Goal: Communication & Community: Answer question/provide support

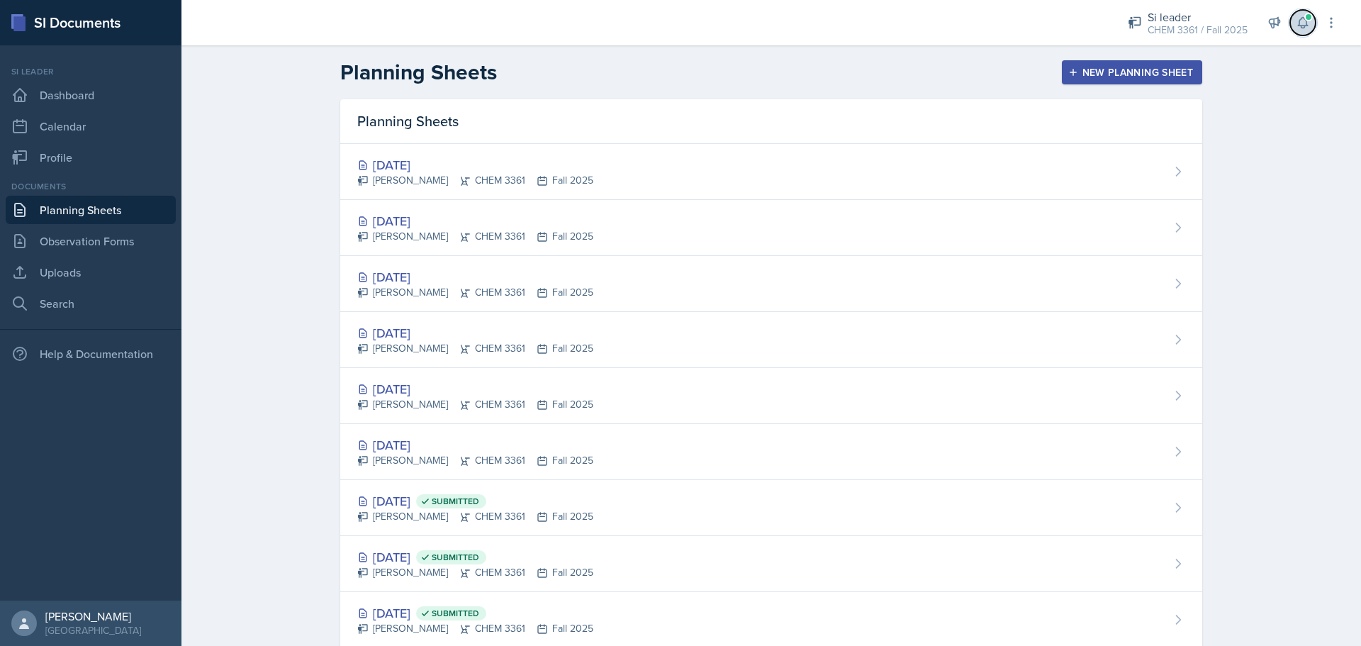
click at [678, 21] on icon at bounding box center [1303, 23] width 14 height 14
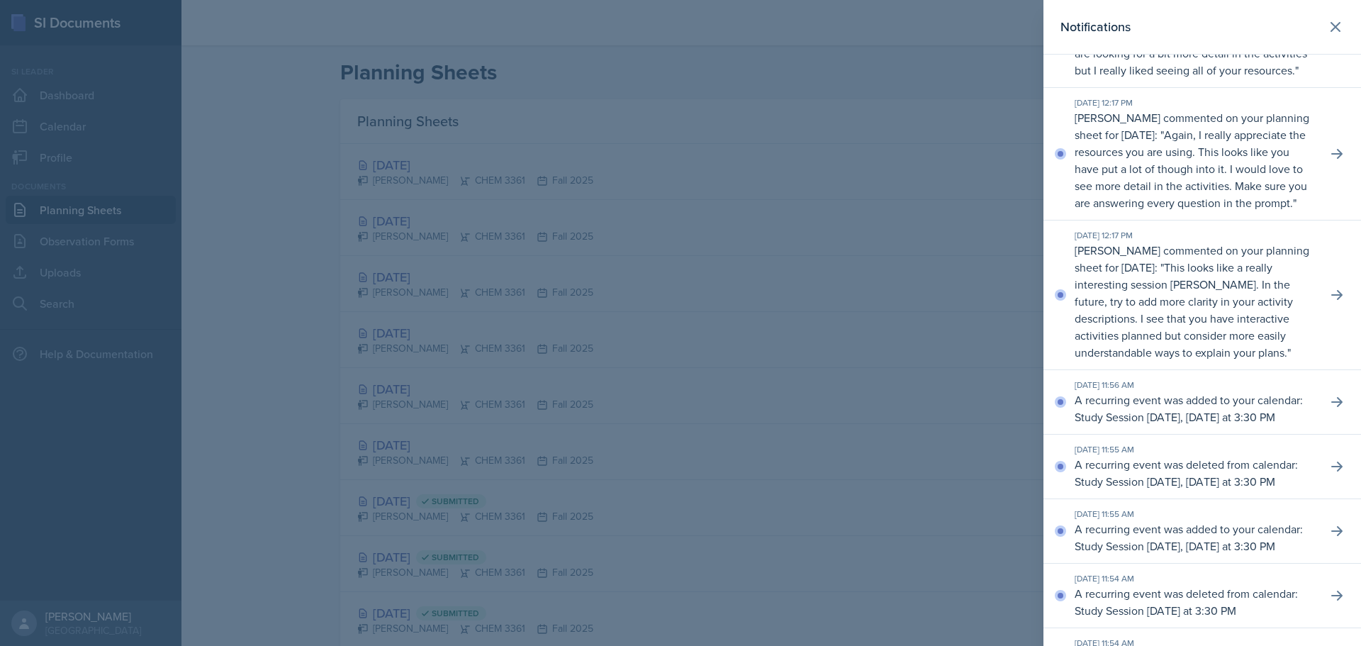
scroll to position [213, 0]
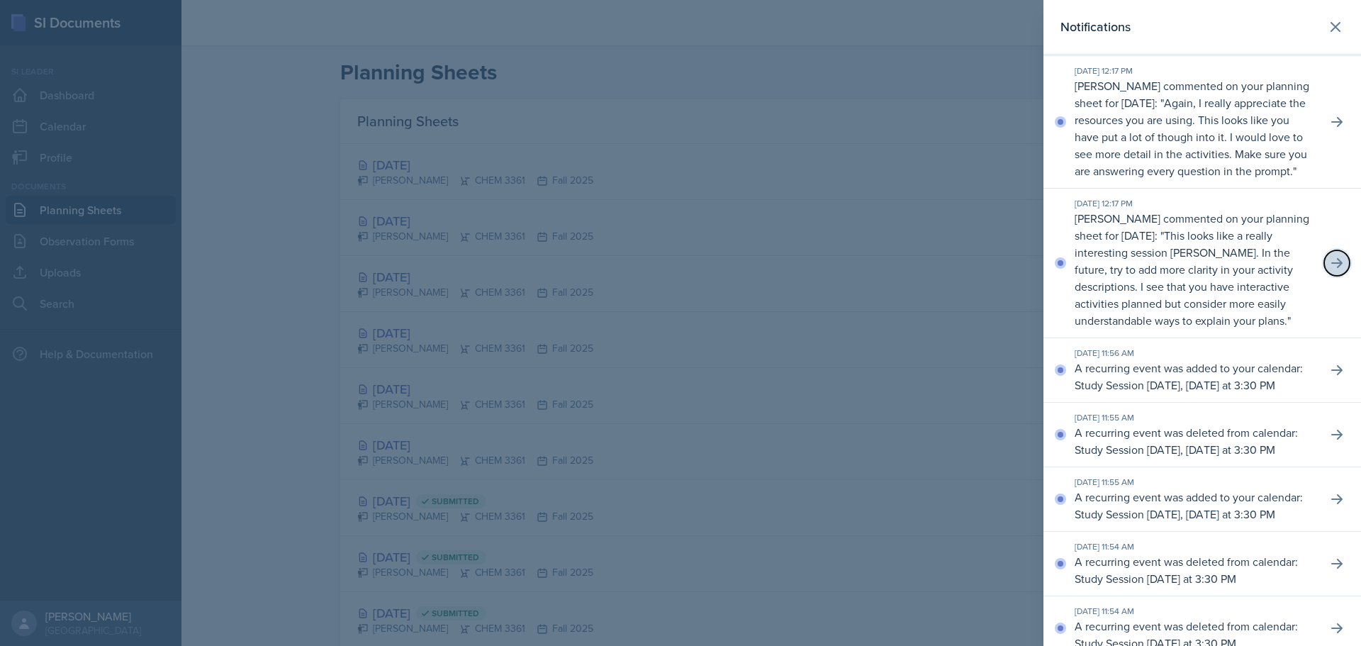
click at [678, 270] on icon at bounding box center [1337, 263] width 14 height 14
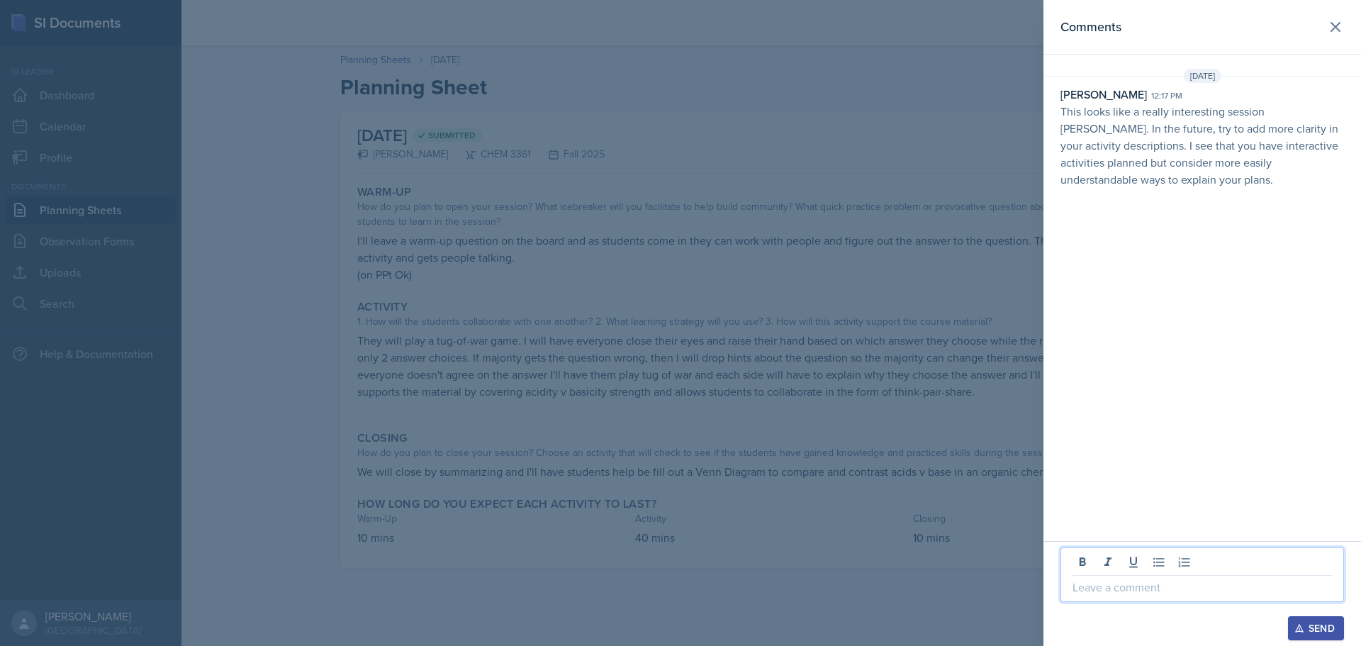
click at [678, 586] on p at bounding box center [1201, 586] width 259 height 17
click at [678, 590] on p "Will do, I admitt this was" at bounding box center [1201, 586] width 259 height 17
click at [678, 588] on p "Will do, I admit this was" at bounding box center [1201, 586] width 259 height 17
click at [678, 630] on div "Send" at bounding box center [1316, 627] width 38 height 11
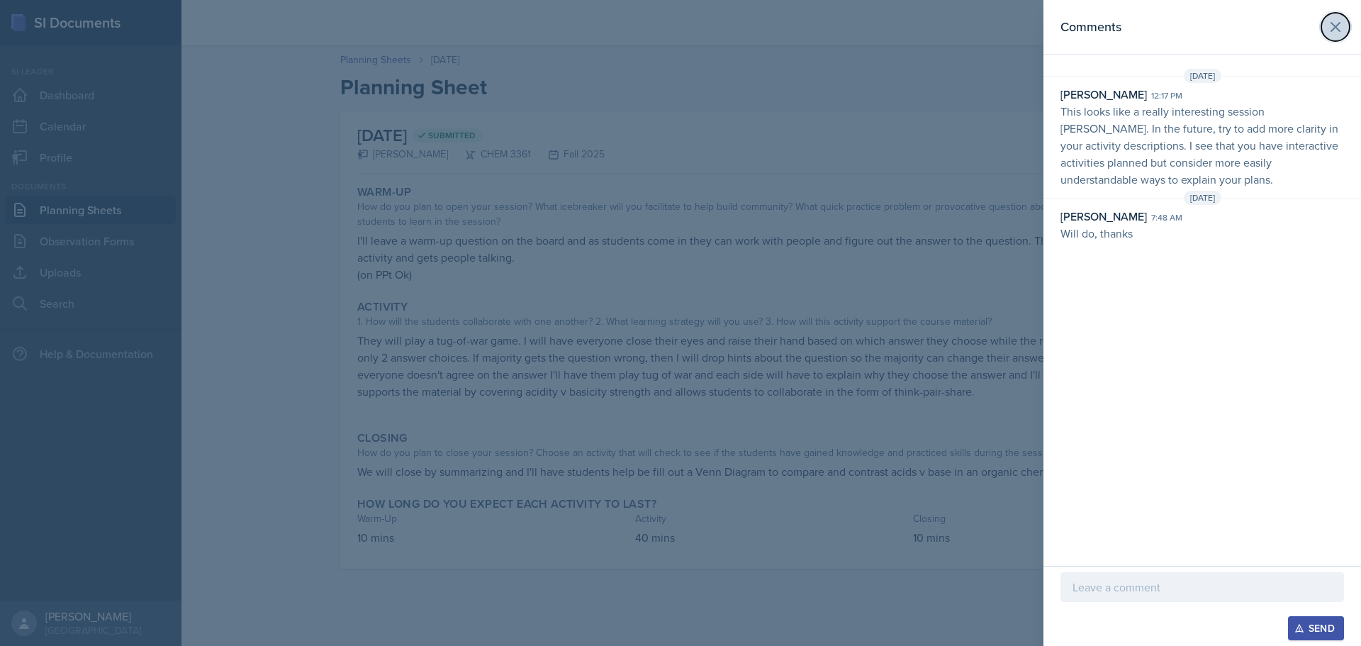
click at [678, 35] on icon at bounding box center [1335, 26] width 17 height 17
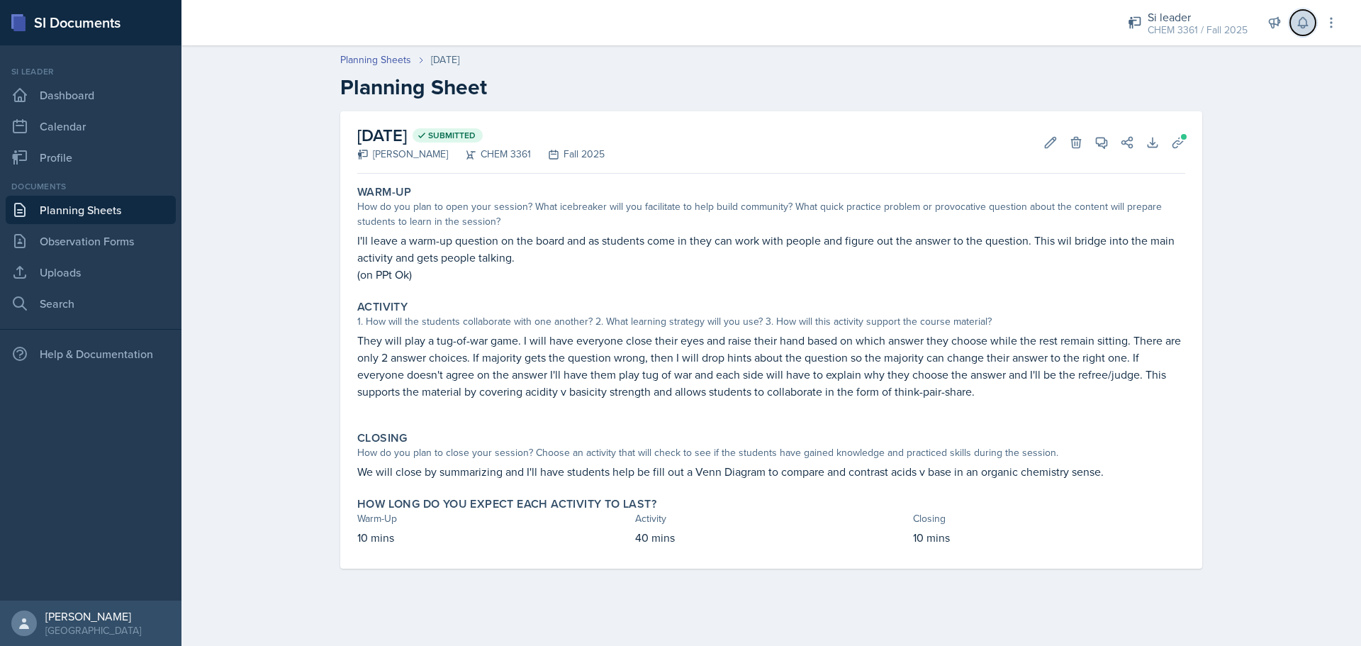
click at [678, 30] on button at bounding box center [1303, 23] width 26 height 26
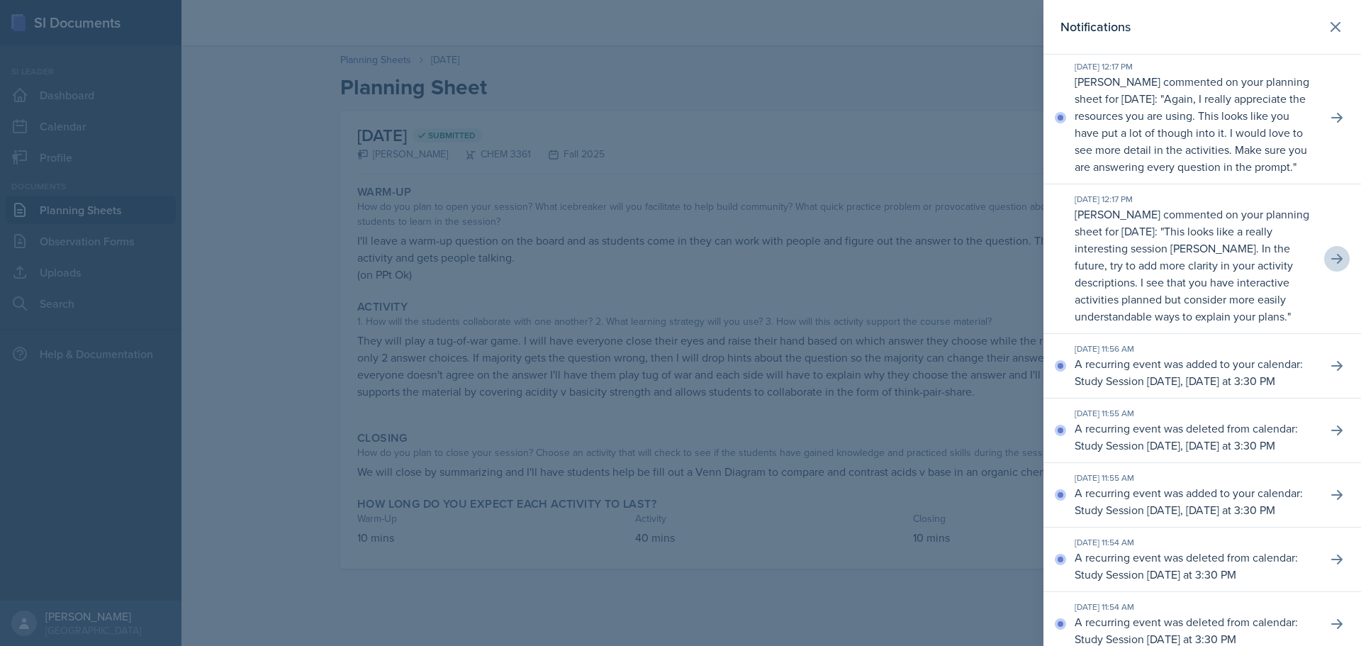
scroll to position [142, 0]
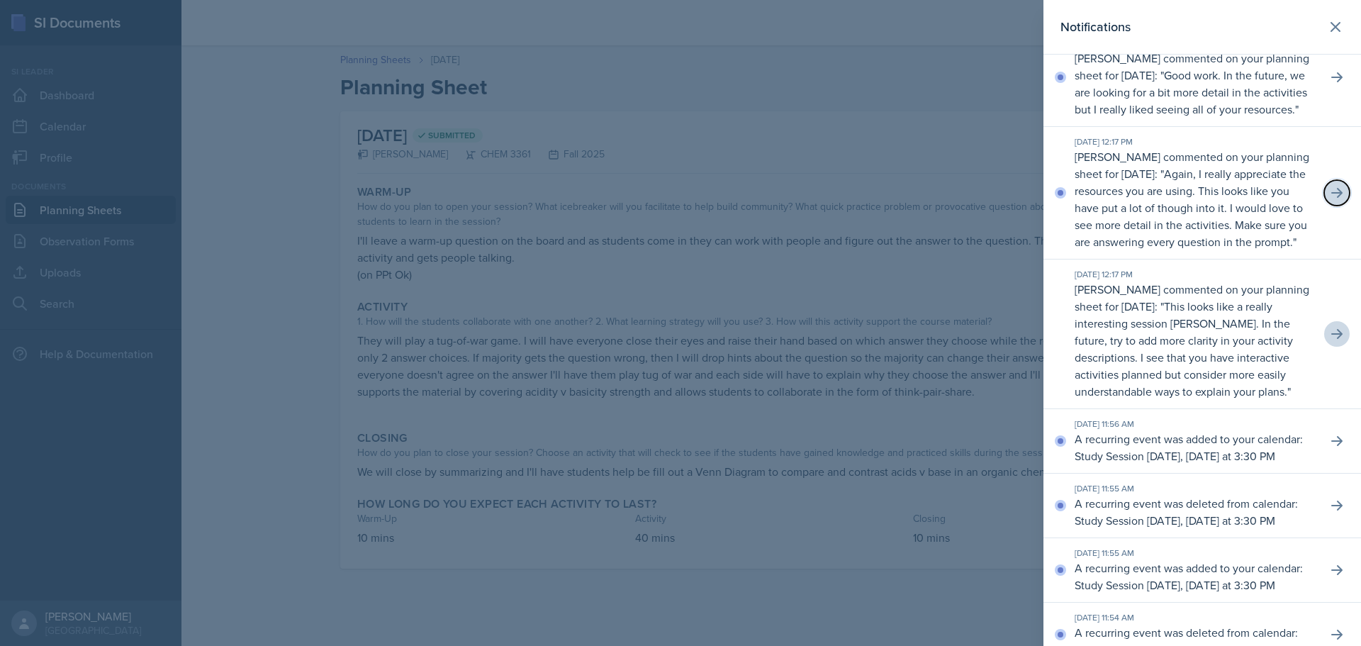
click at [678, 200] on icon at bounding box center [1337, 193] width 14 height 14
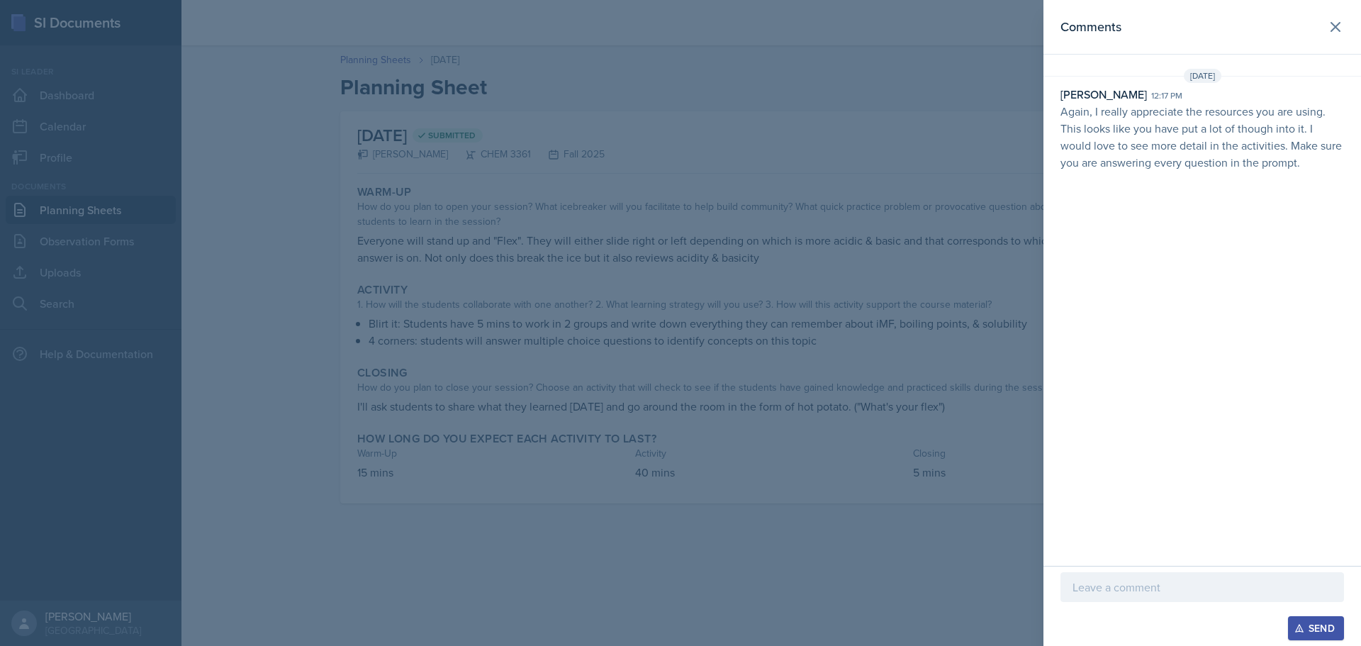
click at [678, 593] on p at bounding box center [1201, 586] width 259 height 17
click at [678, 623] on div "Send" at bounding box center [1316, 627] width 38 height 11
click at [678, 23] on icon at bounding box center [1335, 27] width 9 height 9
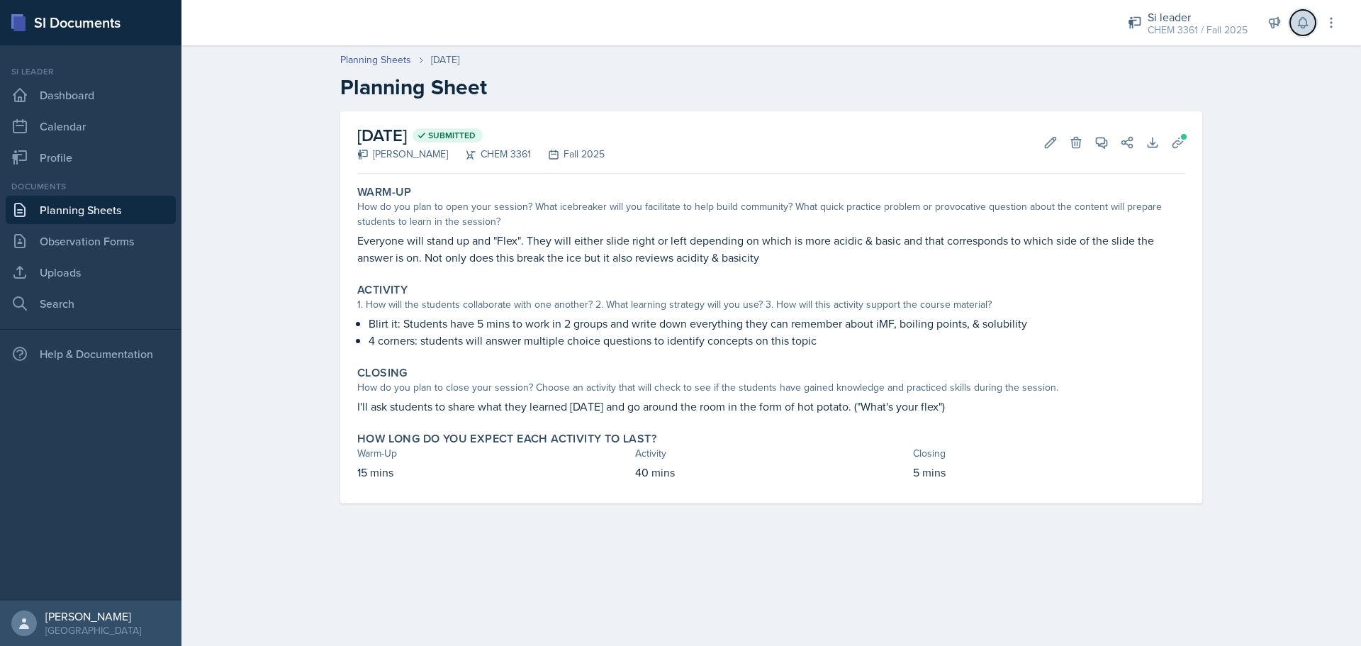
click at [678, 26] on icon at bounding box center [1302, 23] width 9 height 11
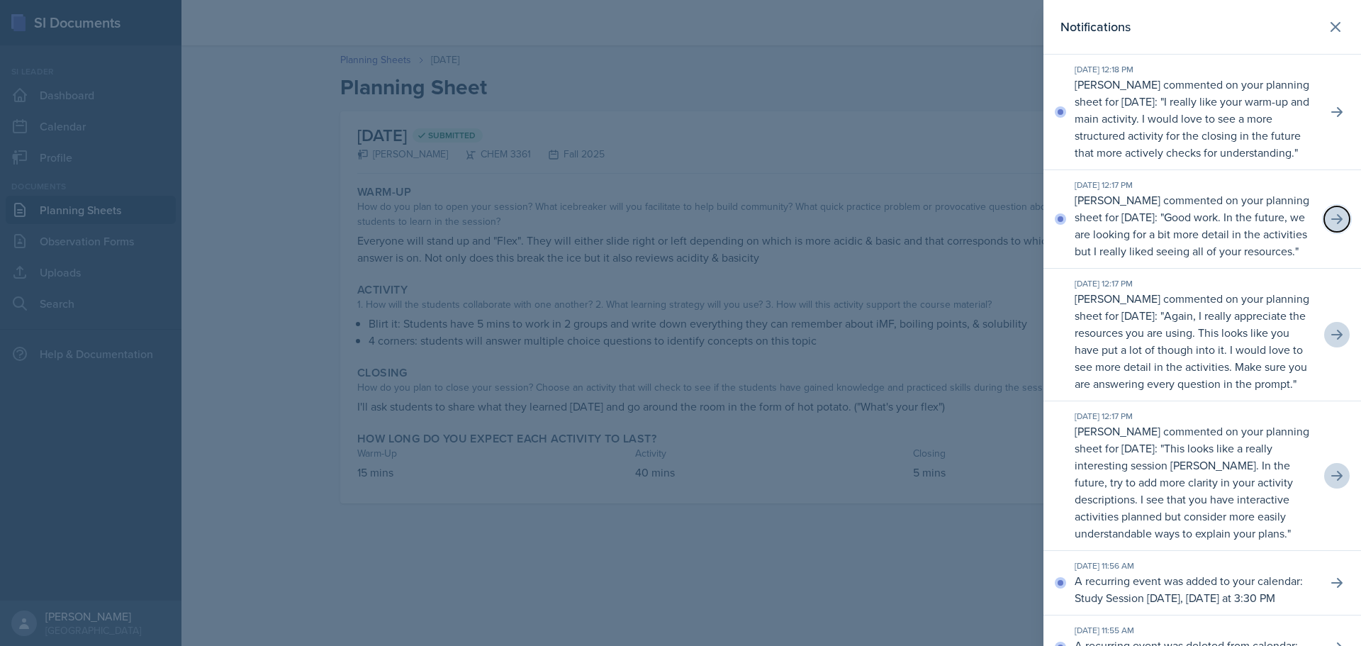
click at [678, 232] on button at bounding box center [1337, 219] width 26 height 26
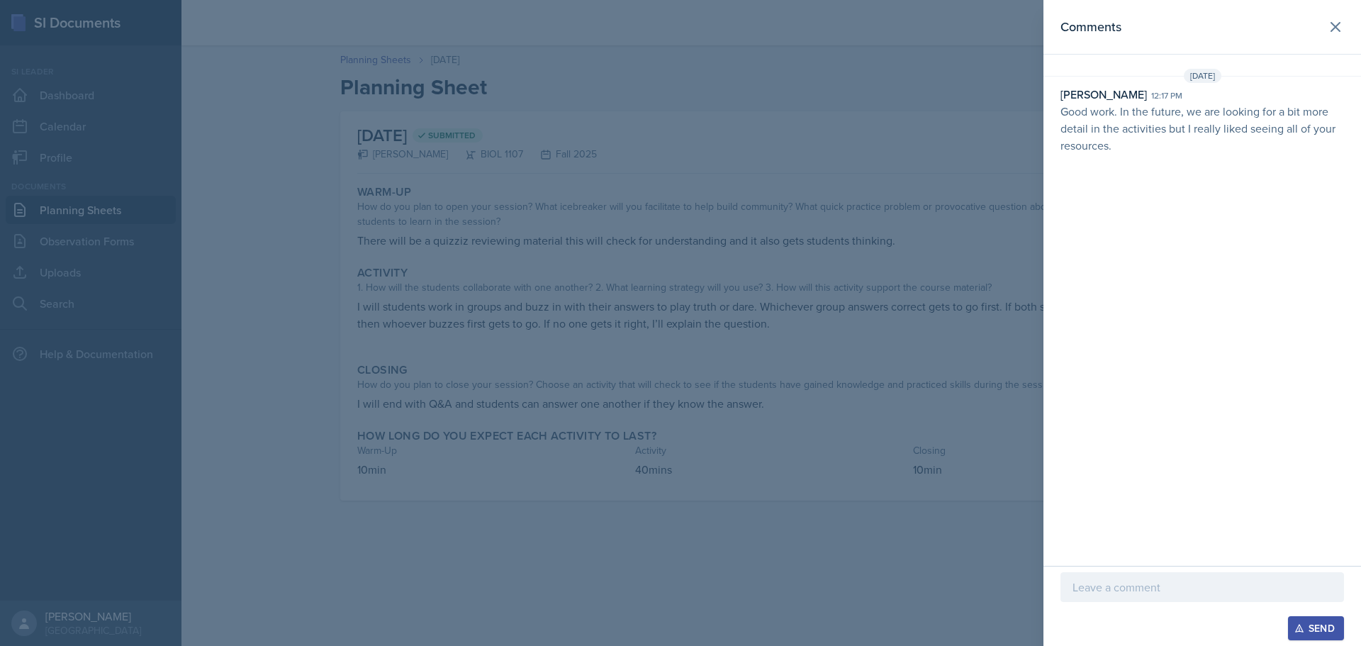
click at [678, 587] on p at bounding box center [1201, 586] width 259 height 17
click at [678, 622] on div "Send" at bounding box center [1316, 627] width 38 height 11
click at [678, 588] on div at bounding box center [680, 323] width 1361 height 646
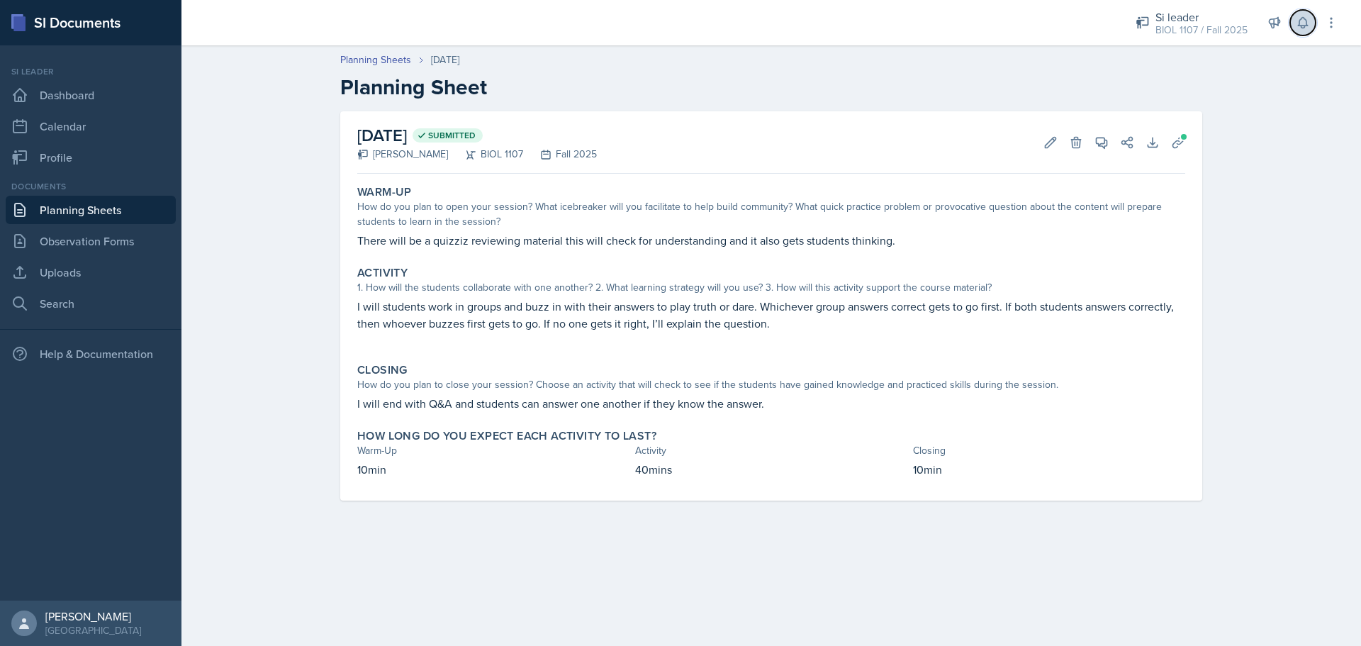
click at [678, 23] on button at bounding box center [1303, 23] width 26 height 26
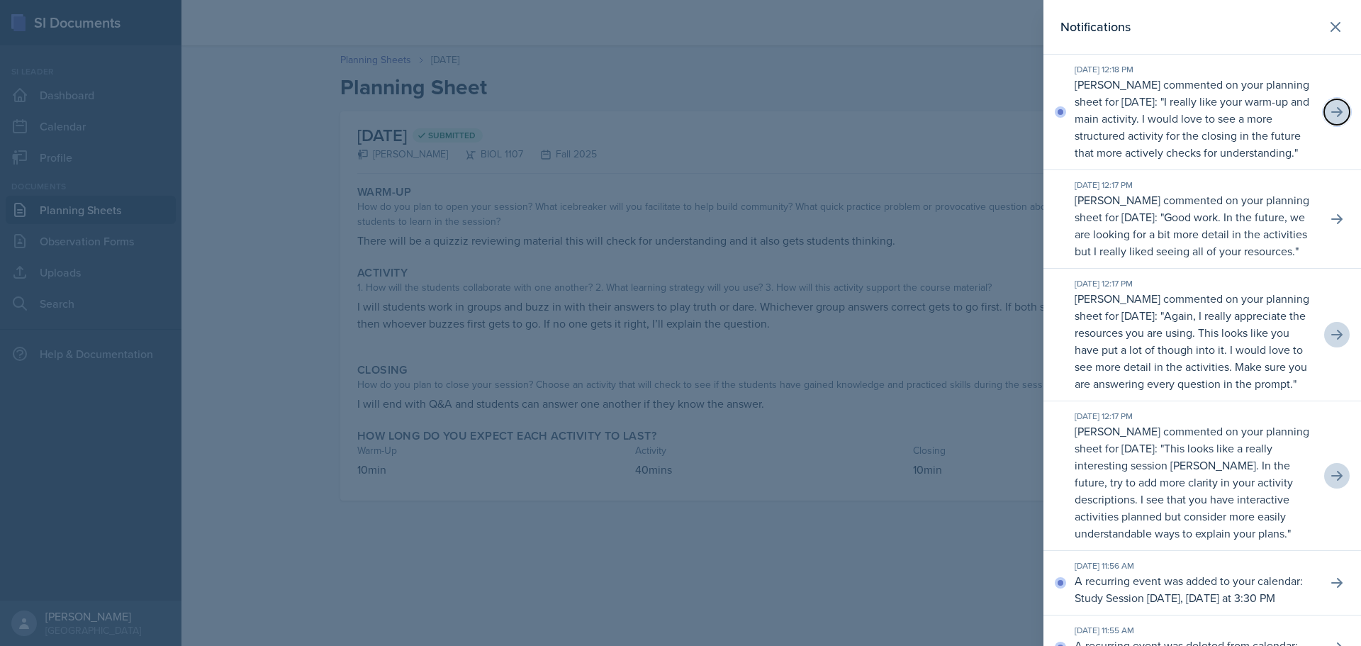
click at [678, 113] on button at bounding box center [1337, 112] width 26 height 26
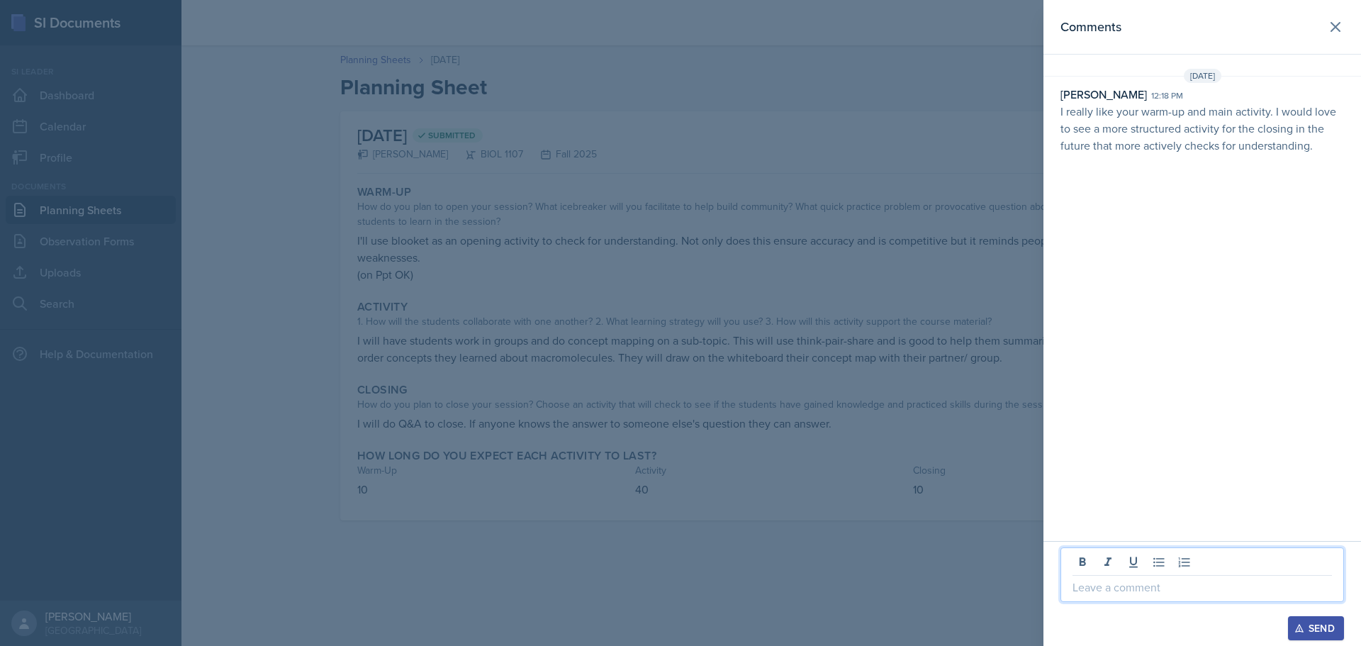
click at [678, 588] on p at bounding box center [1201, 586] width 259 height 17
click at [678, 620] on button "Send" at bounding box center [1316, 628] width 56 height 24
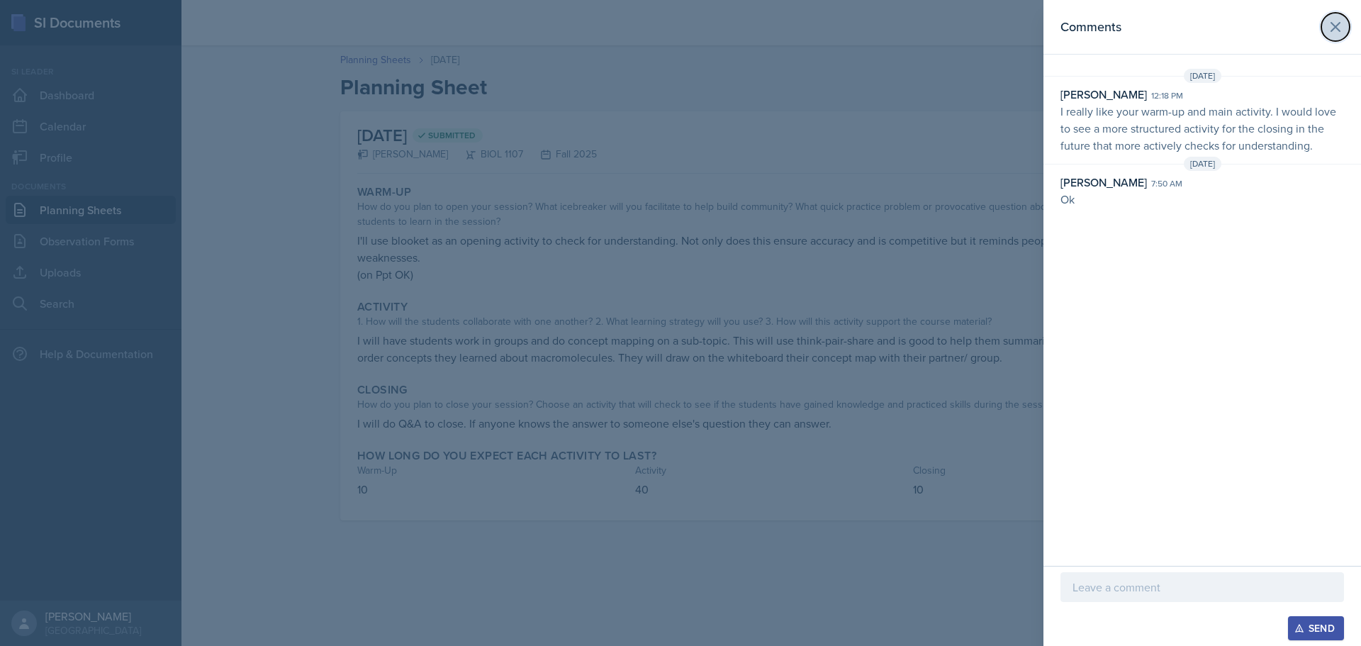
click at [678, 22] on icon at bounding box center [1335, 26] width 17 height 17
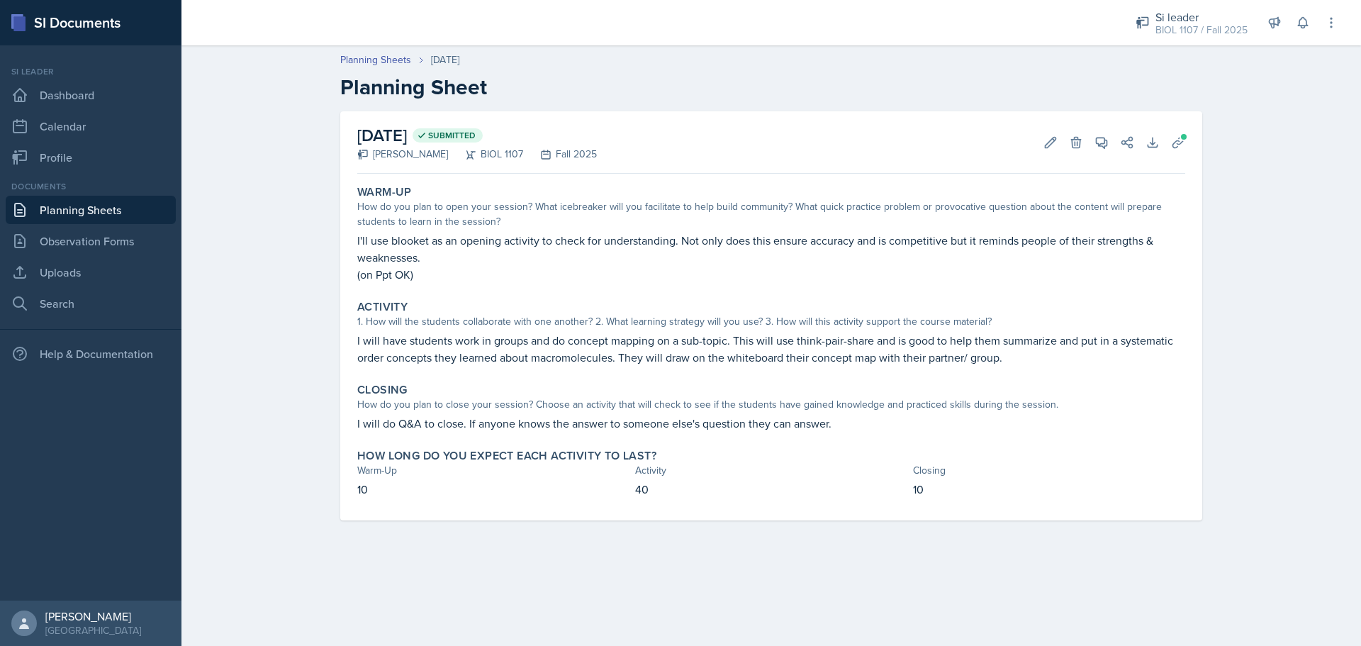
click at [143, 206] on link "Planning Sheets" at bounding box center [91, 210] width 170 height 28
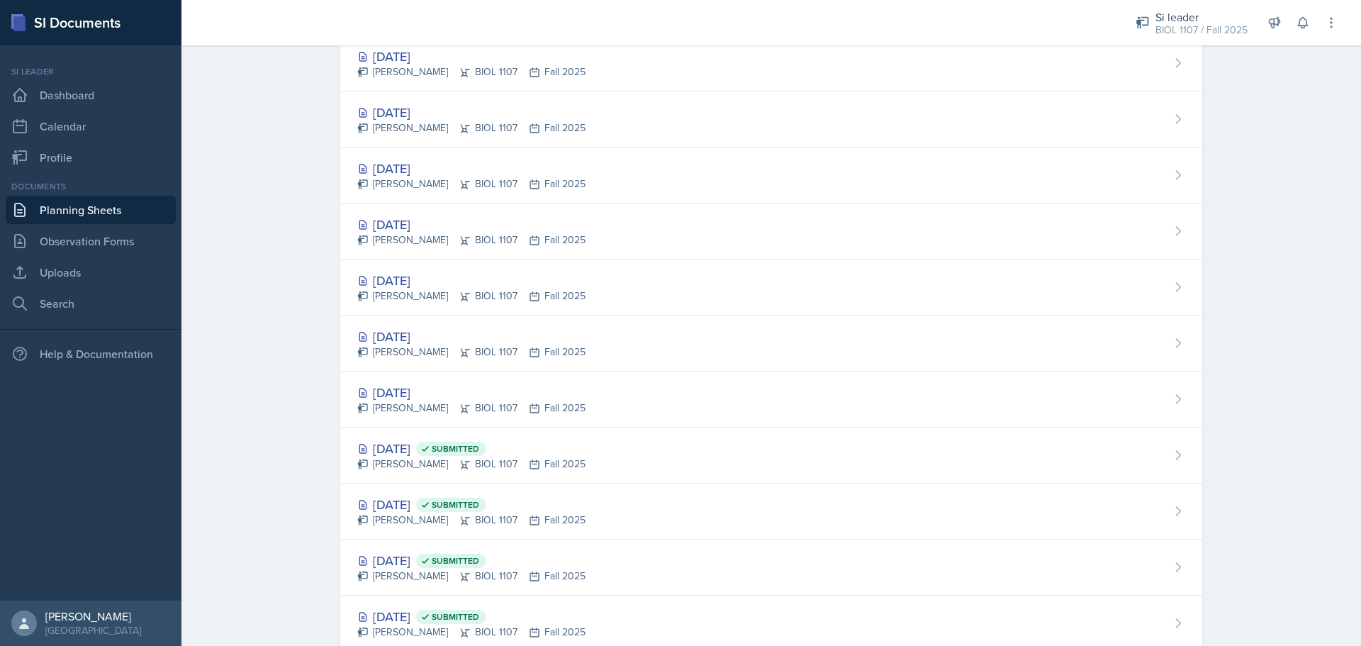
scroll to position [1043, 0]
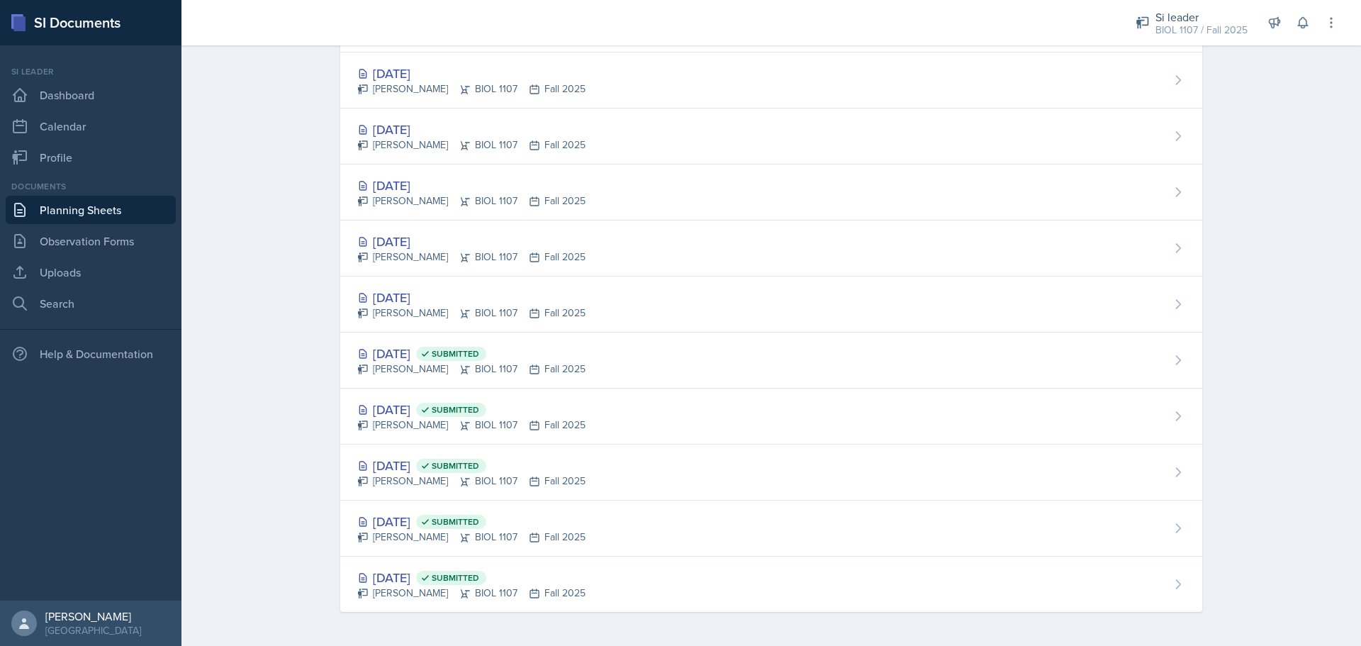
click at [434, 301] on div "[DATE]" at bounding box center [471, 297] width 228 height 19
